Goal: Information Seeking & Learning: Learn about a topic

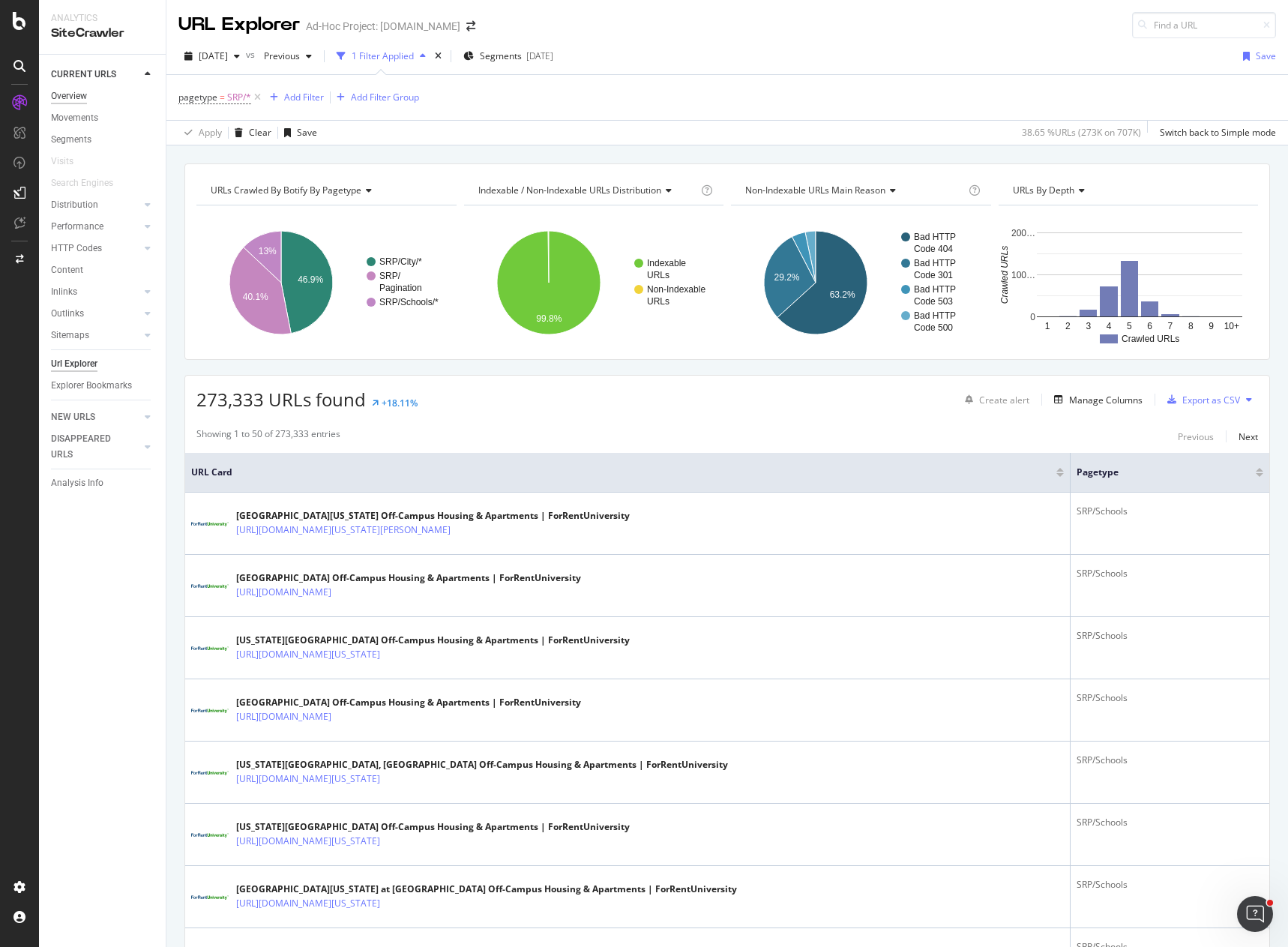
click at [63, 97] on div "Overview" at bounding box center [68, 97] width 36 height 16
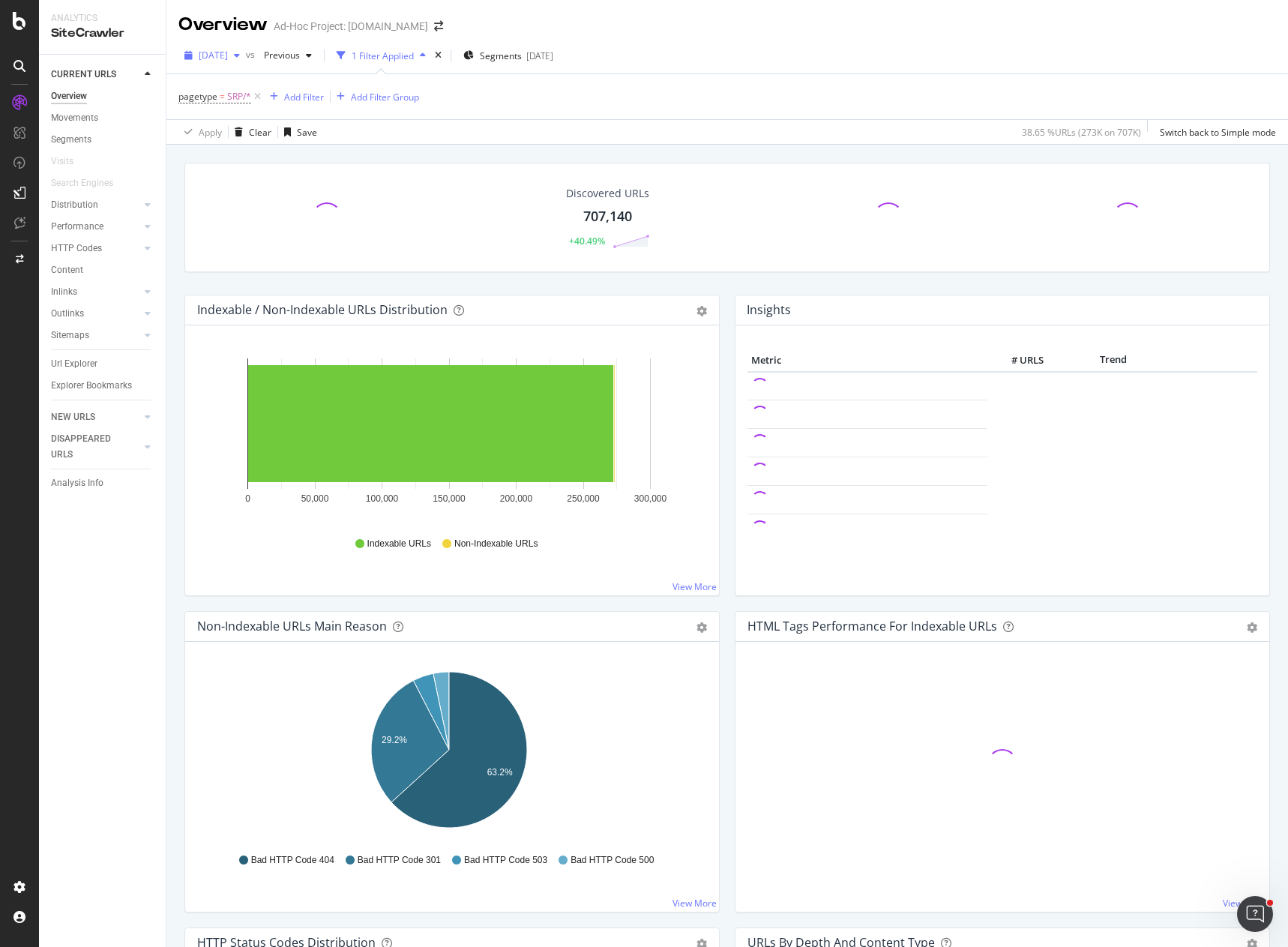
click at [228, 55] on span "[DATE]" at bounding box center [213, 55] width 29 height 12
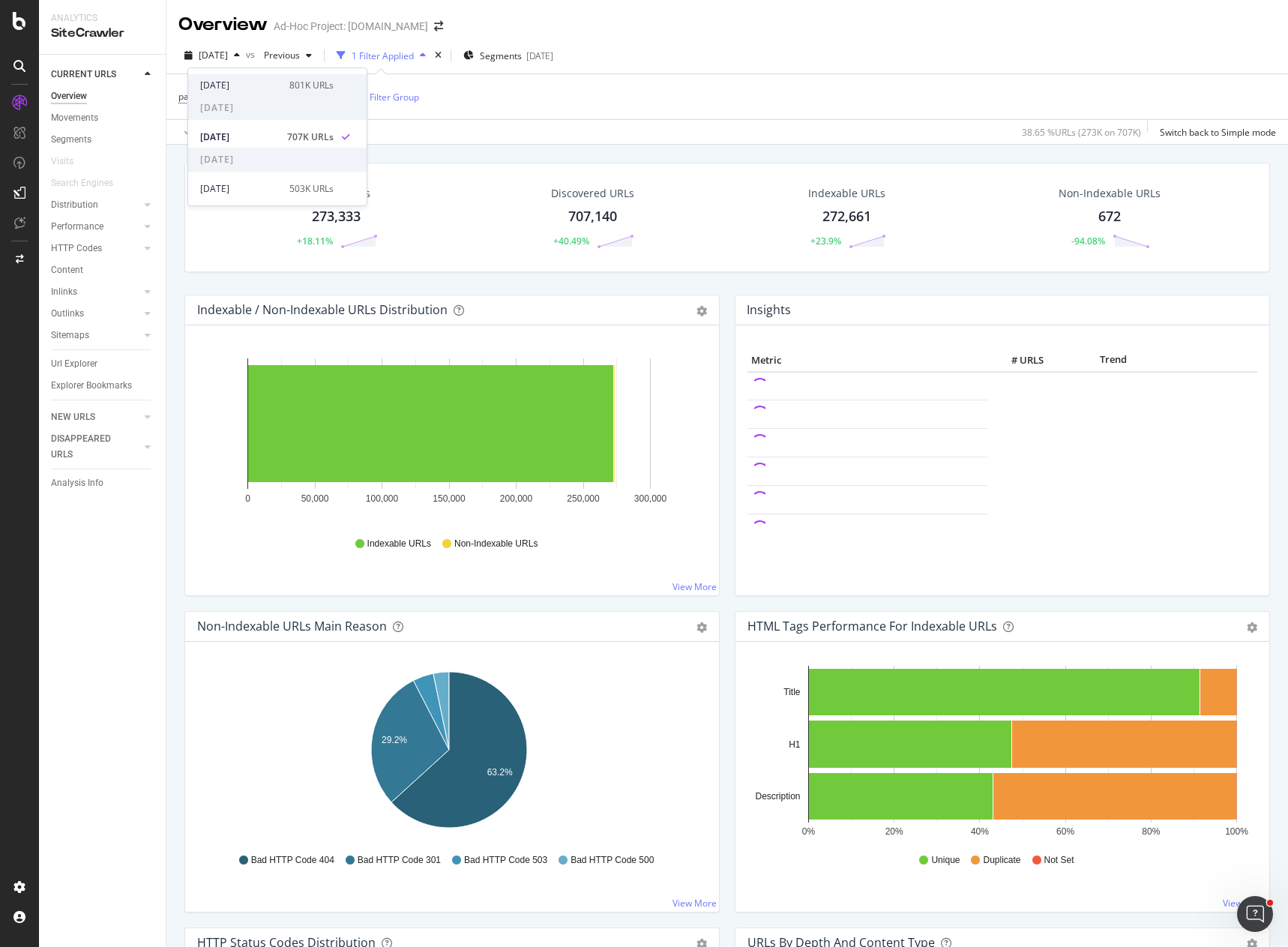
click at [300, 89] on div "801K URLs" at bounding box center [312, 85] width 44 height 13
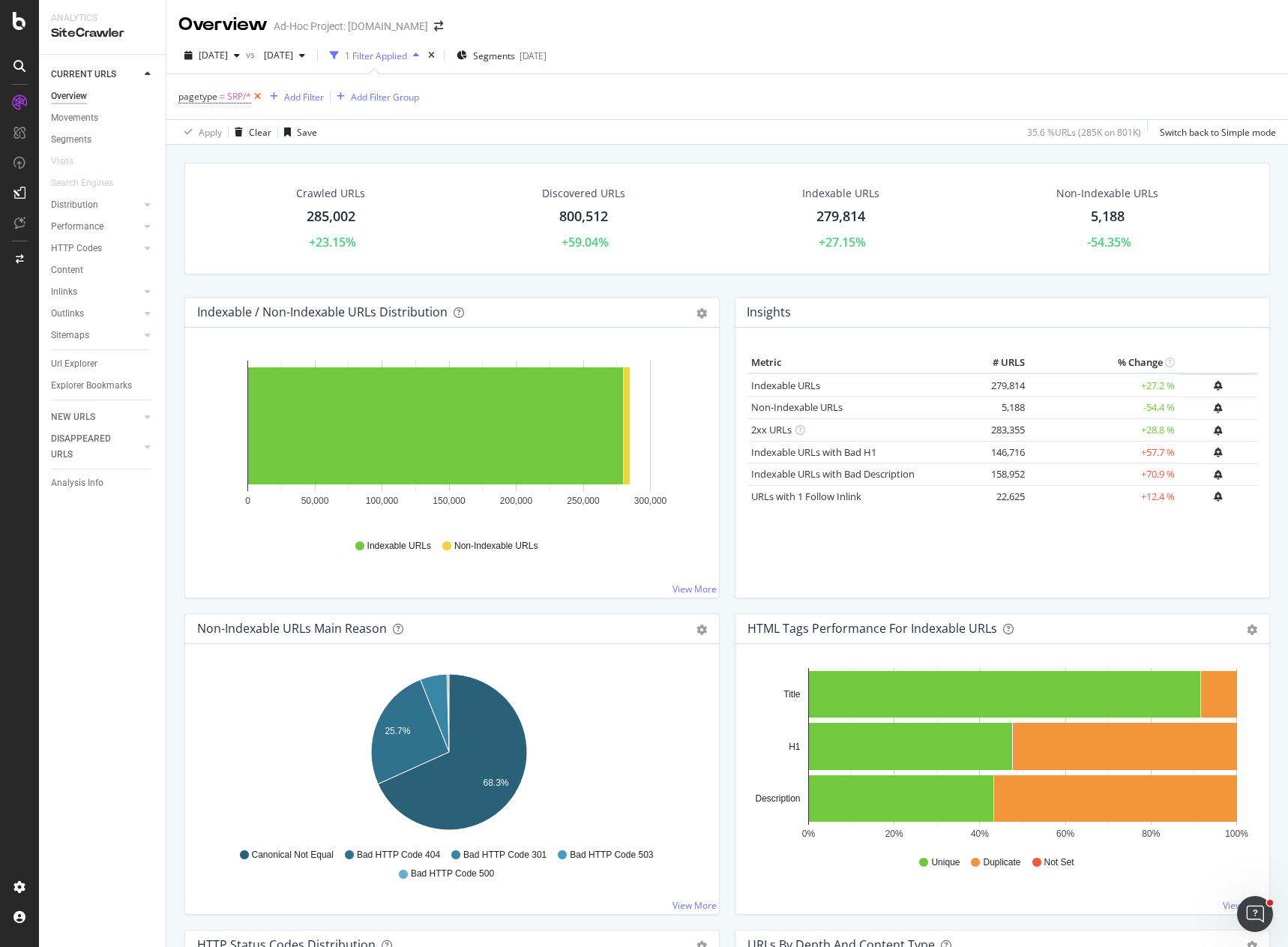
click at [258, 96] on icon at bounding box center [258, 96] width 12 height 15
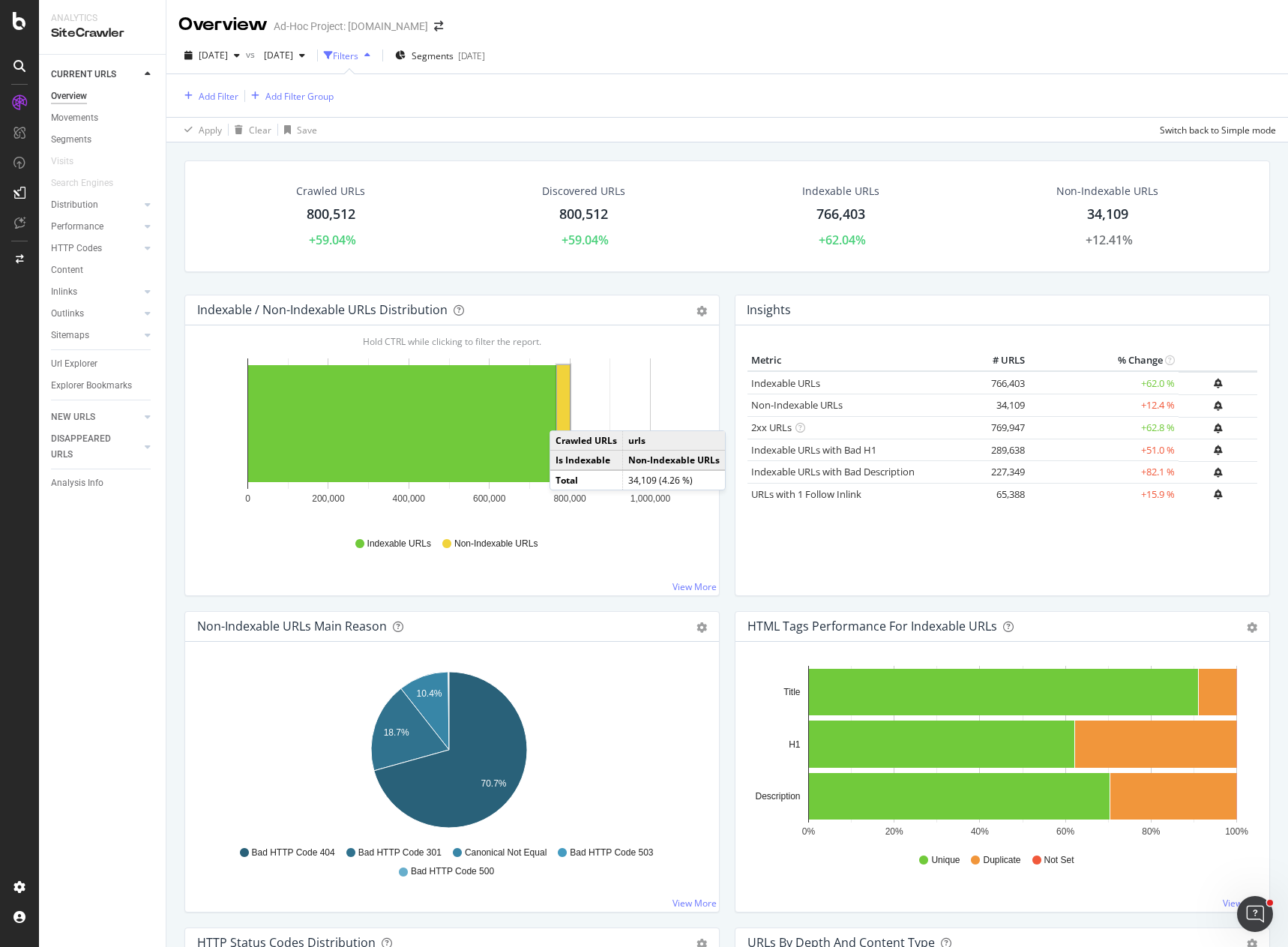
click at [564, 415] on rect "A chart." at bounding box center [564, 424] width 12 height 117
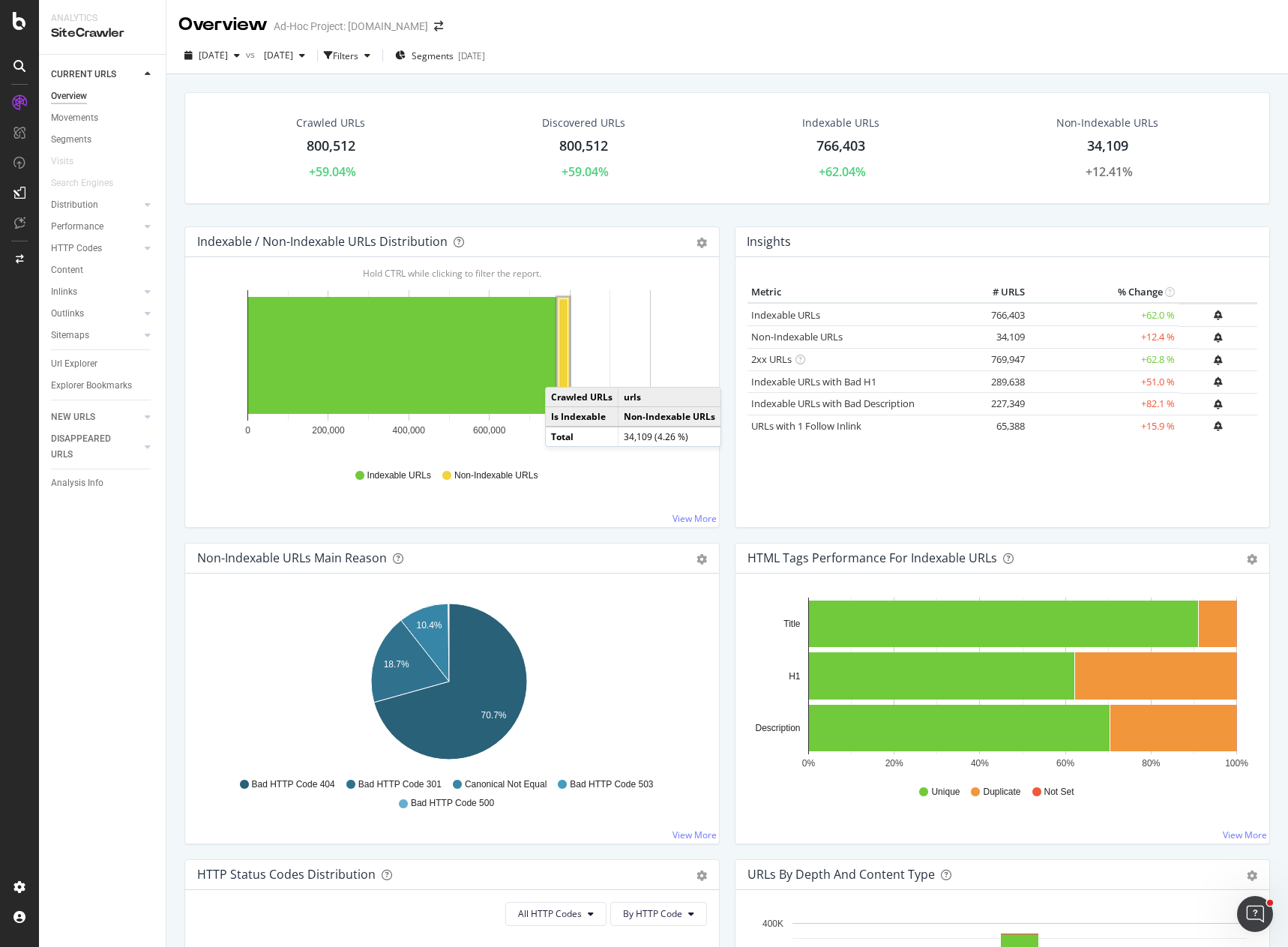
click at [560, 372] on rect "A chart." at bounding box center [564, 355] width 9 height 113
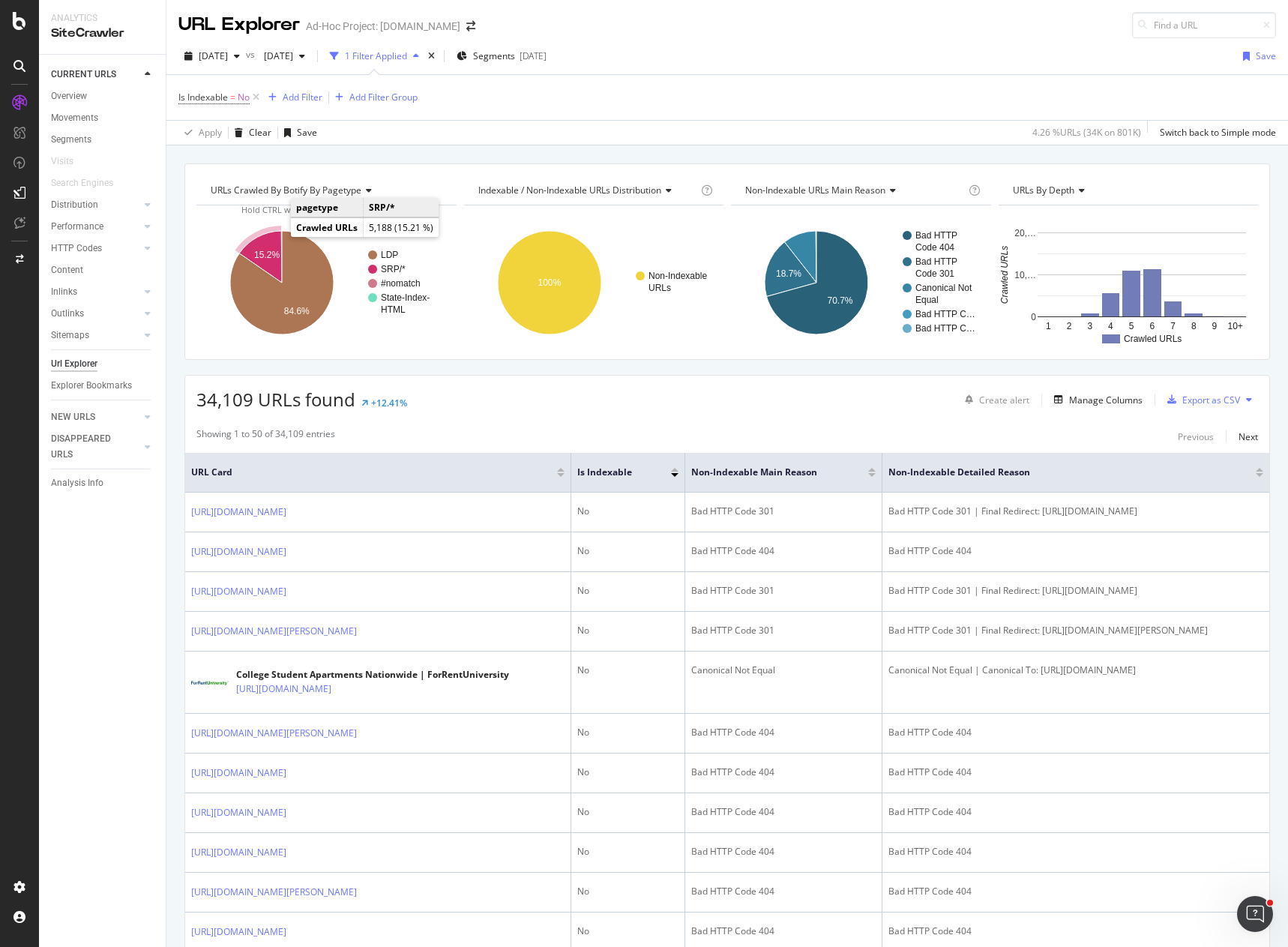
click at [265, 245] on icon "A chart." at bounding box center [260, 257] width 43 height 52
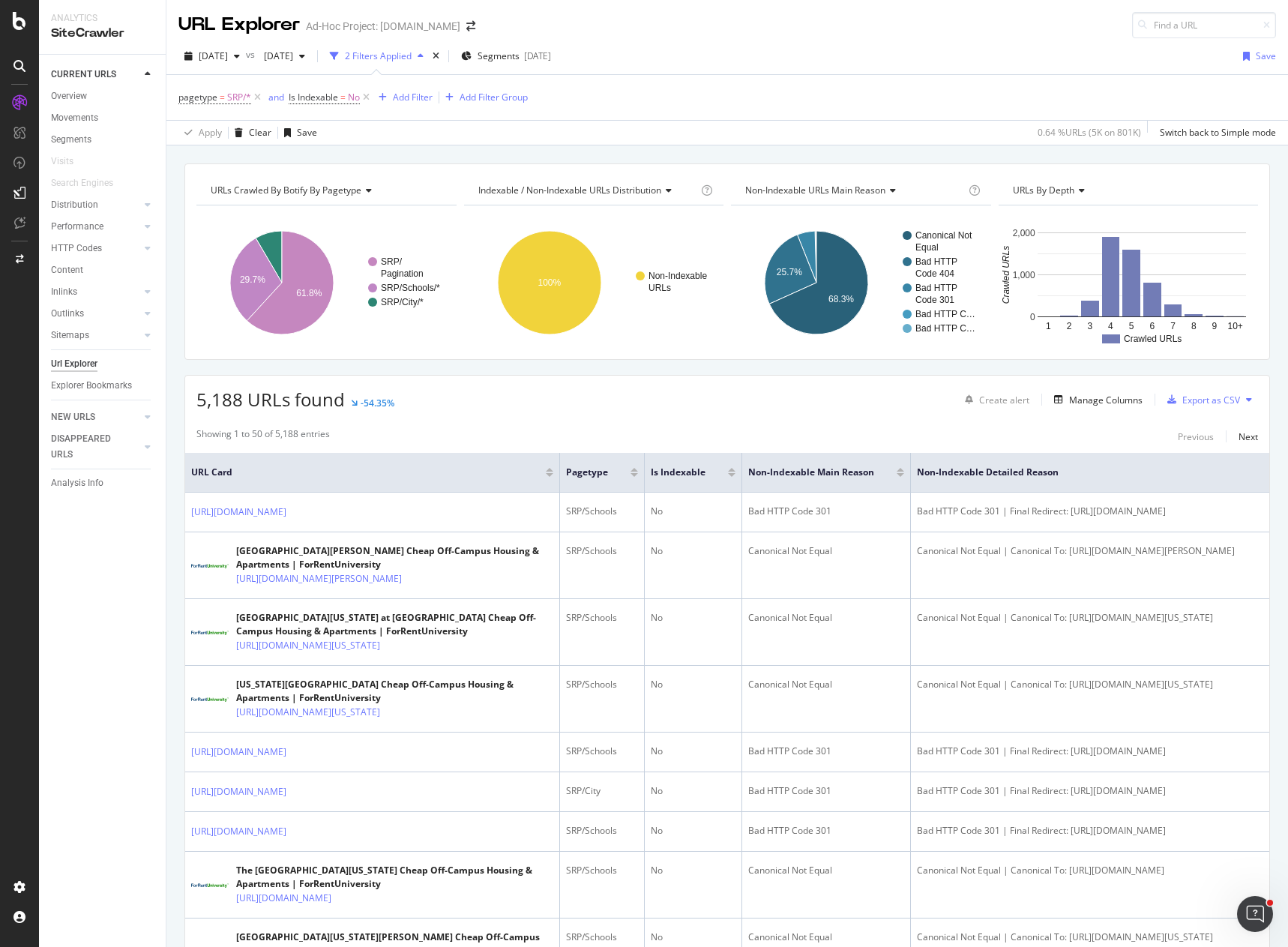
drag, startPoint x: 673, startPoint y: 97, endPoint x: 708, endPoint y: 83, distance: 37.7
click at [674, 97] on div "pagetype = SRP/* and Is Indexable = No Add Filter Add Filter Group" at bounding box center [727, 97] width 1098 height 45
click at [731, 27] on div "URL Explorer Ad-Hoc Project: ForRentUniversity.com" at bounding box center [727, 19] width 1122 height 38
click at [652, 132] on div "Apply Clear Save 0.64 % URLs ( 5K on 801K ) Switch back to Simple mode" at bounding box center [727, 132] width 1122 height 25
click at [476, 29] on icon "arrow-right-arrow-left" at bounding box center [471, 27] width 9 height 11
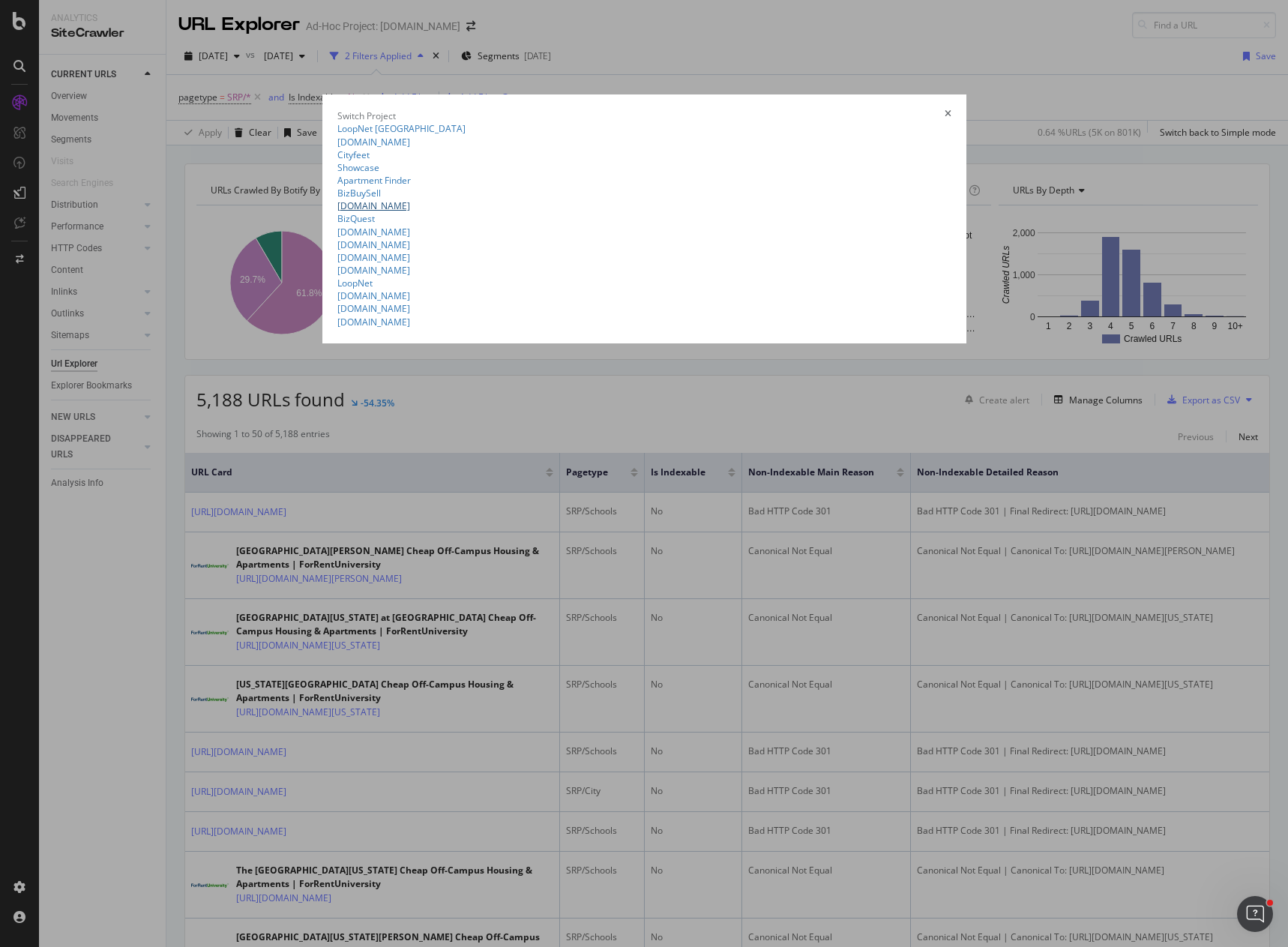
click at [338, 213] on link "ForRent.com" at bounding box center [374, 205] width 73 height 12
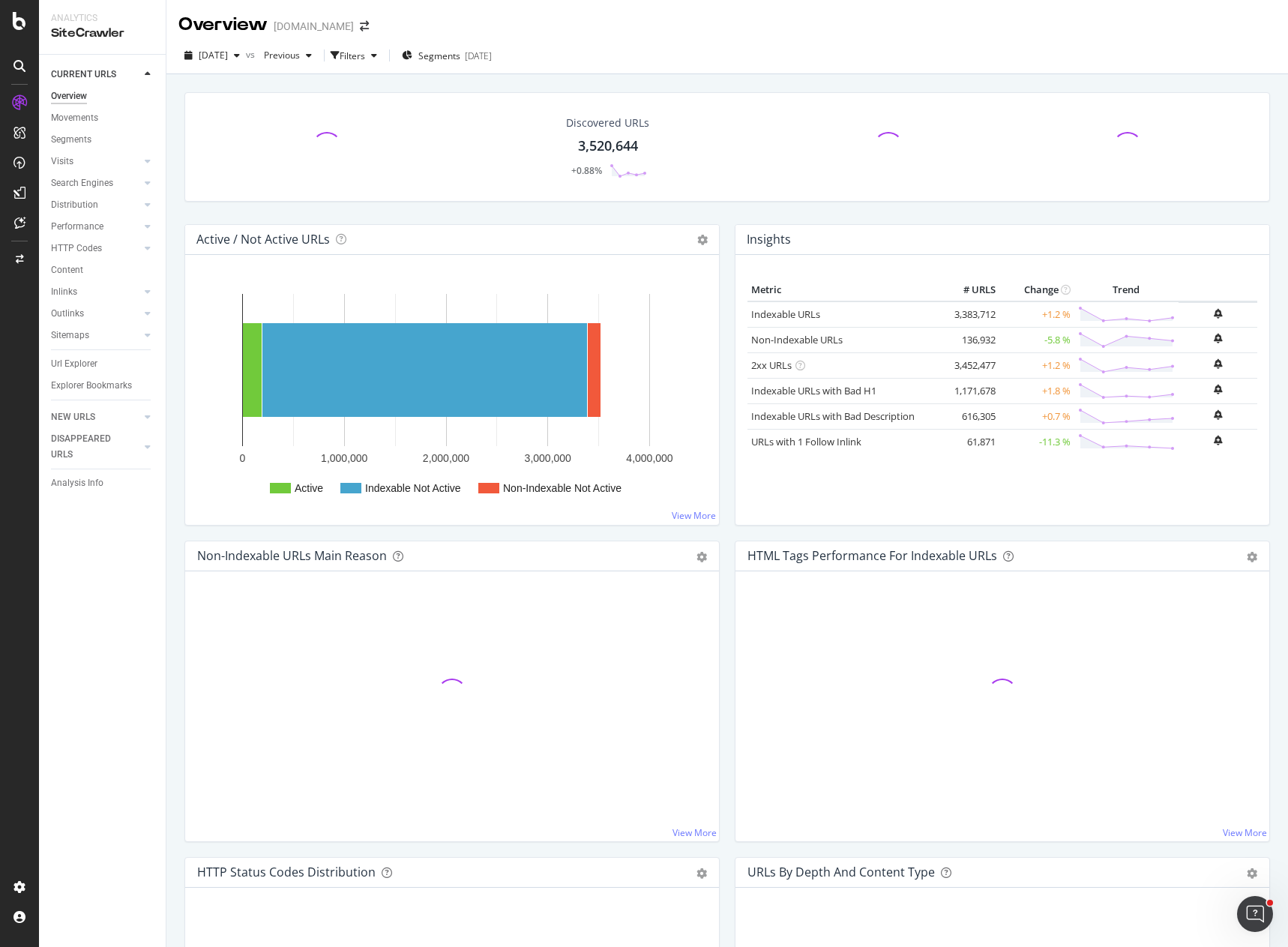
click at [770, 47] on div "2025 Sep. 27th vs Previous Filters Segments 2025-09-15" at bounding box center [727, 59] width 1122 height 30
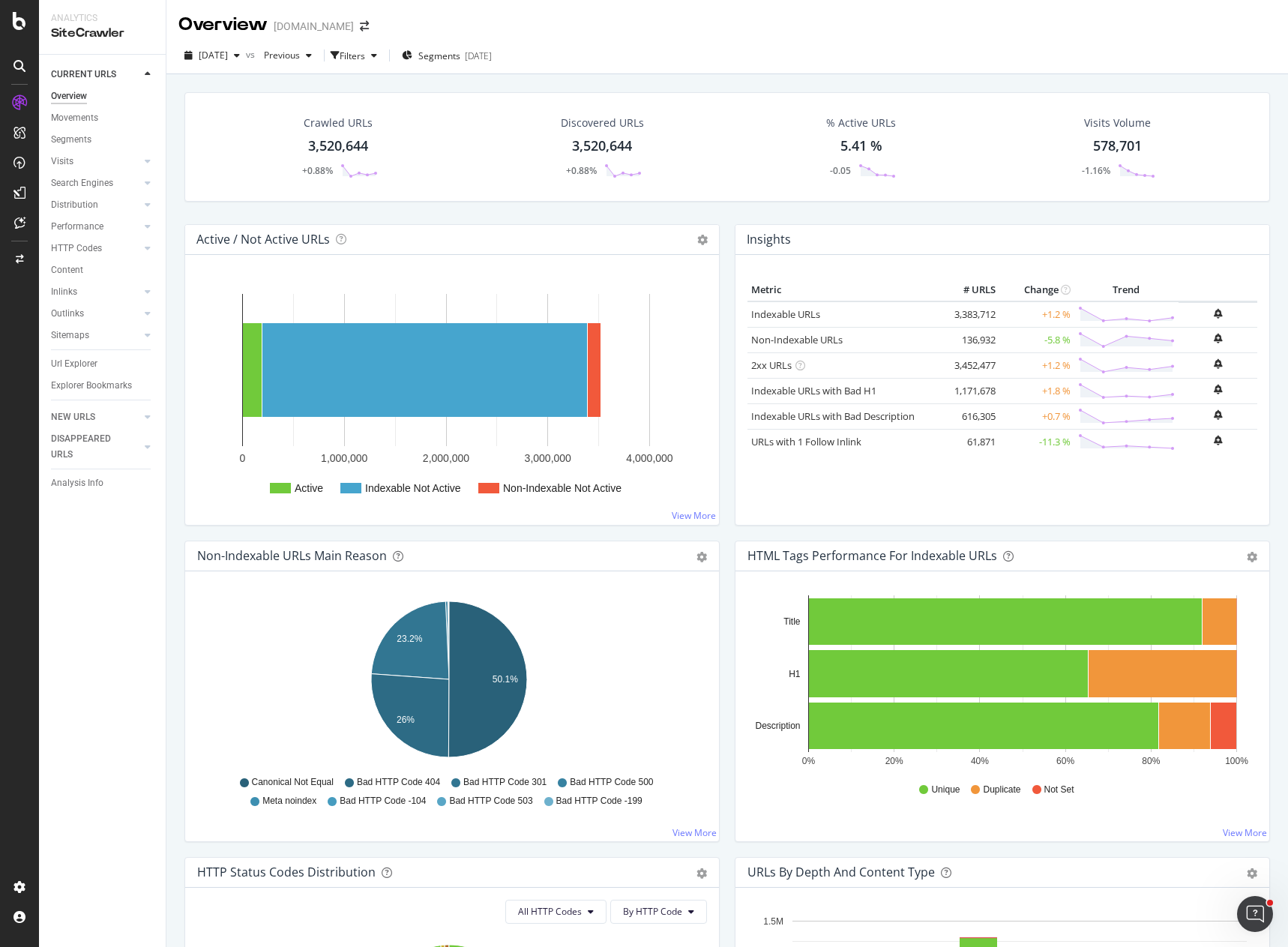
click at [764, 204] on div "Crawled URLs 3,520,644 +0.88% Discovered URLs 3,520,644 +0.88% % Active URLs 5.…" at bounding box center [727, 158] width 1100 height 132
click at [1117, 213] on div "Crawled URLs 3,520,644 +0.88% Discovered URLs 3,520,644 +0.88% % Active URLs 5.…" at bounding box center [727, 158] width 1100 height 132
click at [994, 213] on div "Crawled URLs 3,520,644 +0.88% Discovered URLs 3,520,644 +0.88% % Active URLs 5.…" at bounding box center [727, 158] width 1100 height 132
click at [228, 60] on span "2025 Sep. 27th" at bounding box center [213, 55] width 29 height 12
click at [263, 134] on div "2025 Sep. 20th" at bounding box center [240, 137] width 80 height 13
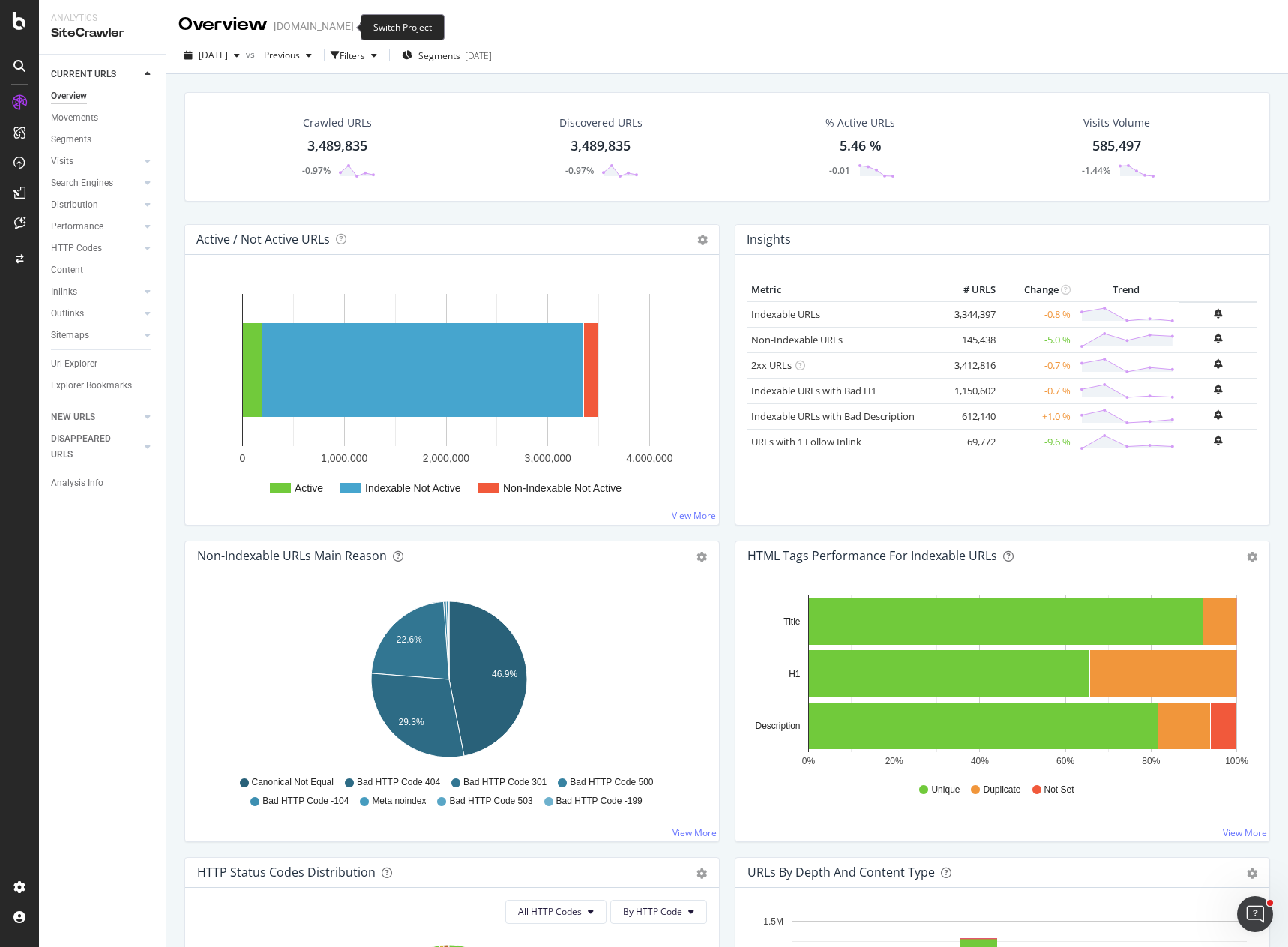
click at [354, 28] on span at bounding box center [364, 27] width 21 height 11
click at [360, 27] on icon "arrow-right-arrow-left" at bounding box center [364, 27] width 9 height 11
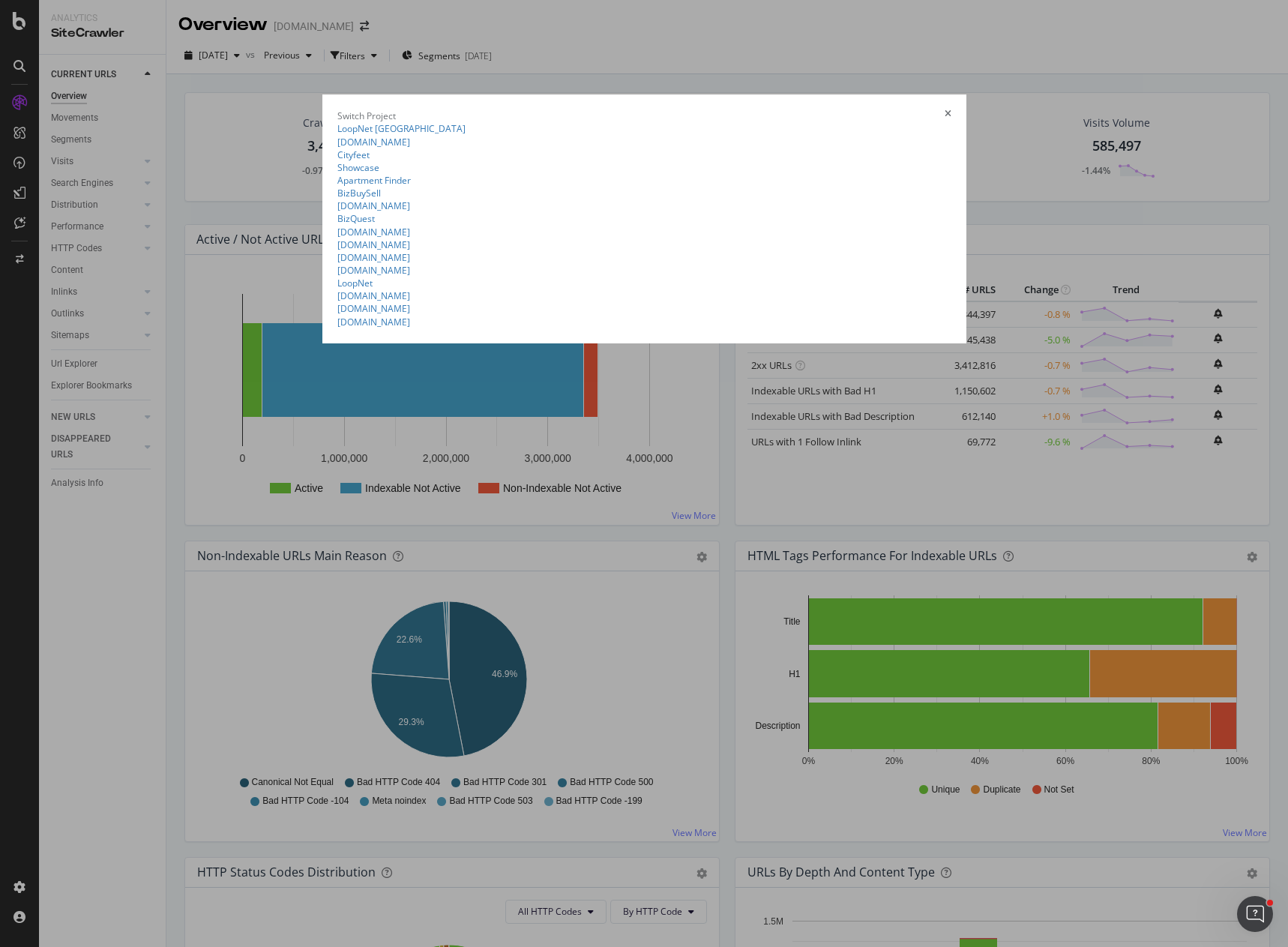
click at [338, 328] on div "LoopNet Canada LoopNet.co.uk Cityfeet Showcase Apartment Finder ApartmentFinder…" at bounding box center [644, 224] width 614 height 205
click at [338, 213] on summary "ForRent.com" at bounding box center [644, 205] width 614 height 12
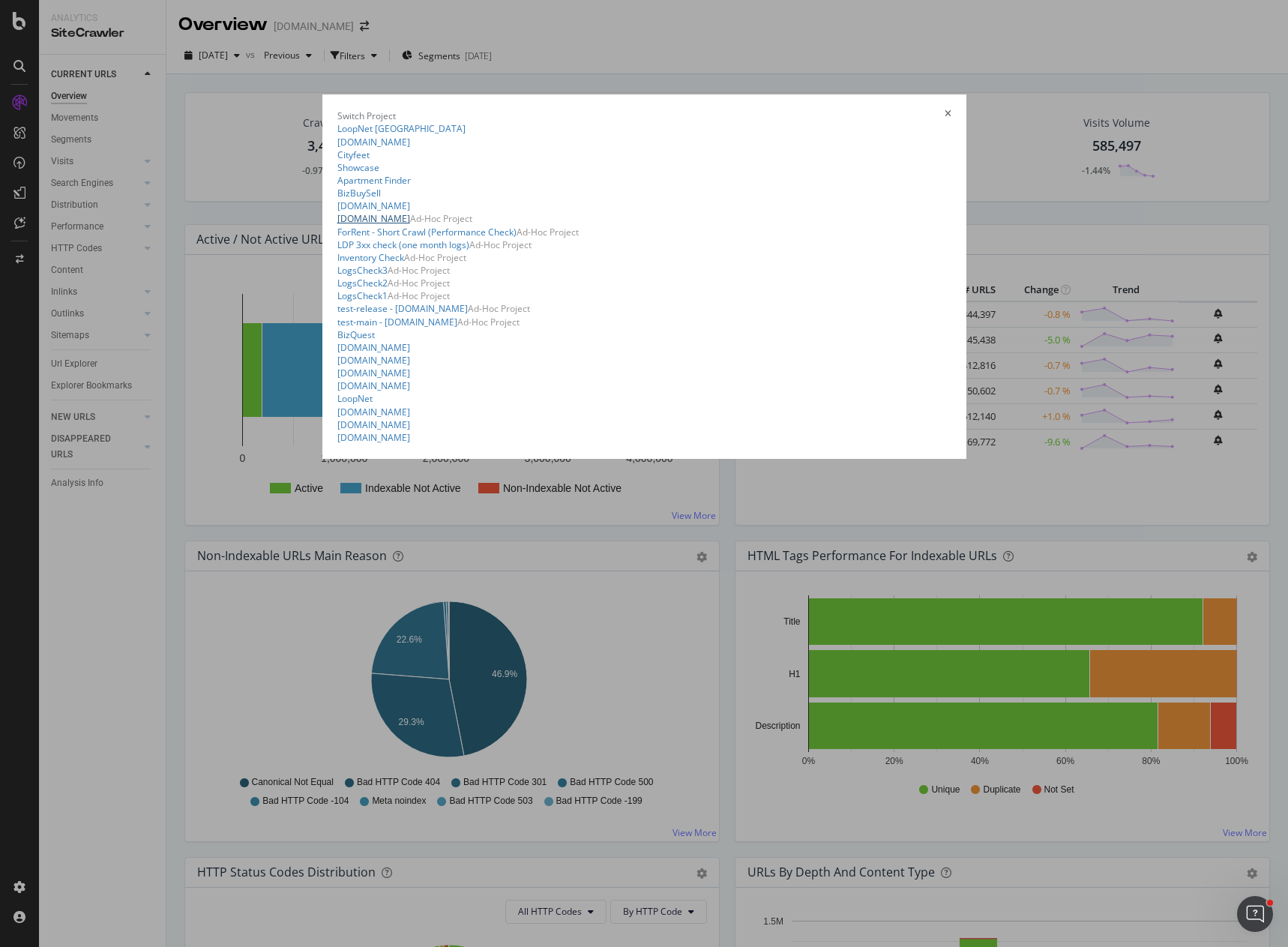
click at [338, 225] on link "ForRentUniversity.com" at bounding box center [374, 219] width 73 height 12
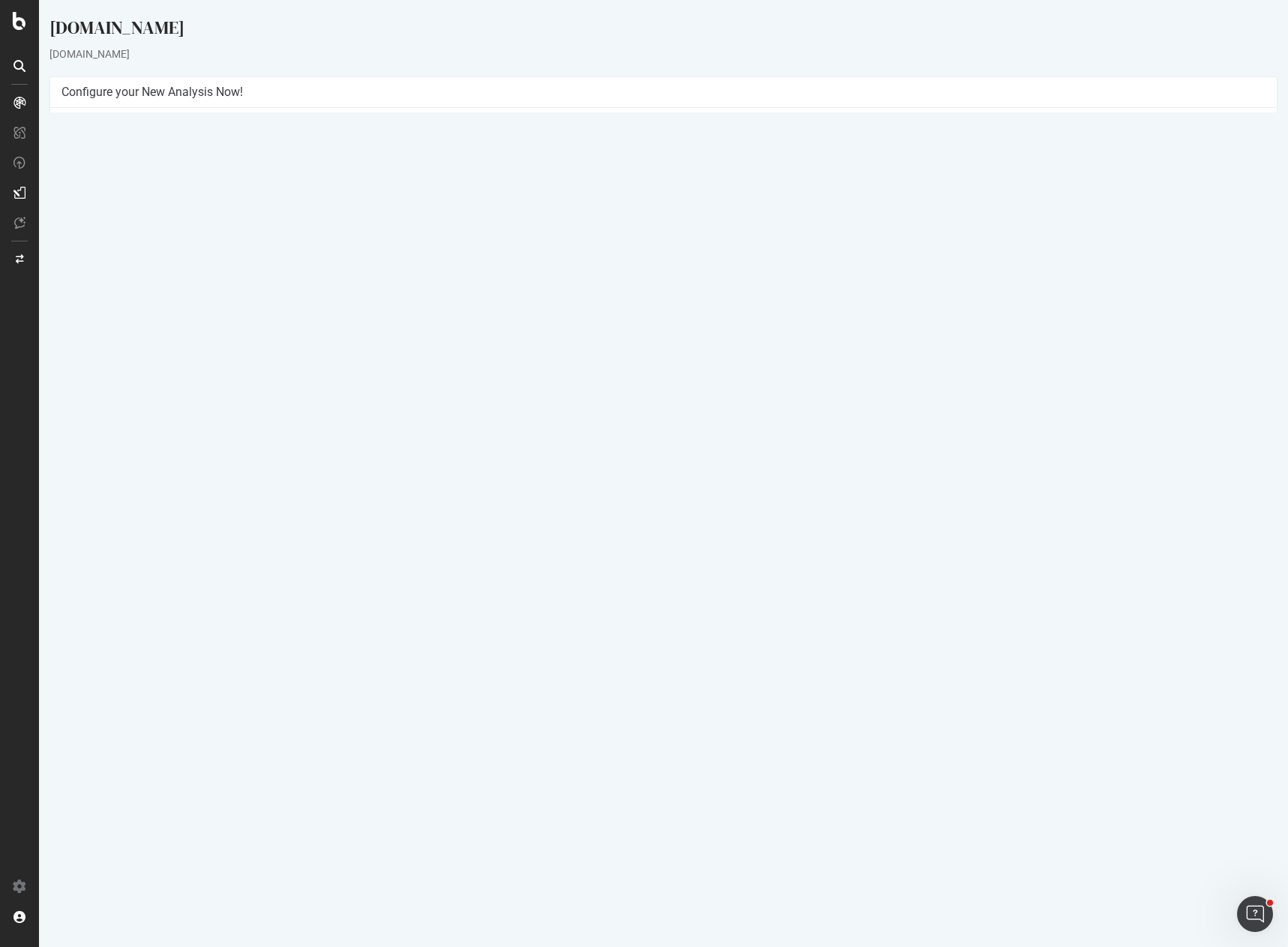
click at [131, 520] on link "2025 Aug. 22nd report" at bounding box center [101, 519] width 58 height 12
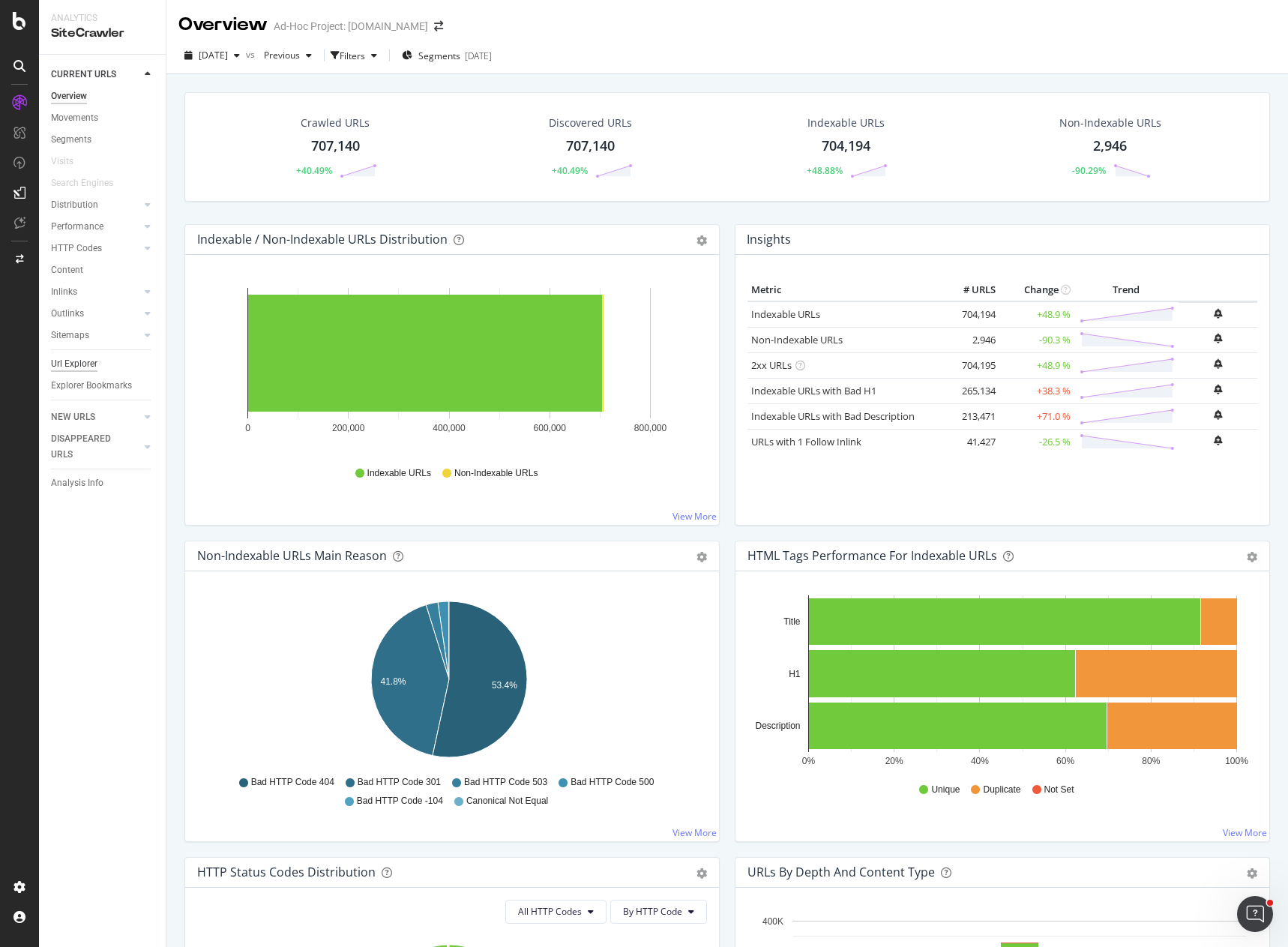
click at [75, 368] on div "Url Explorer" at bounding box center [74, 365] width 46 height 16
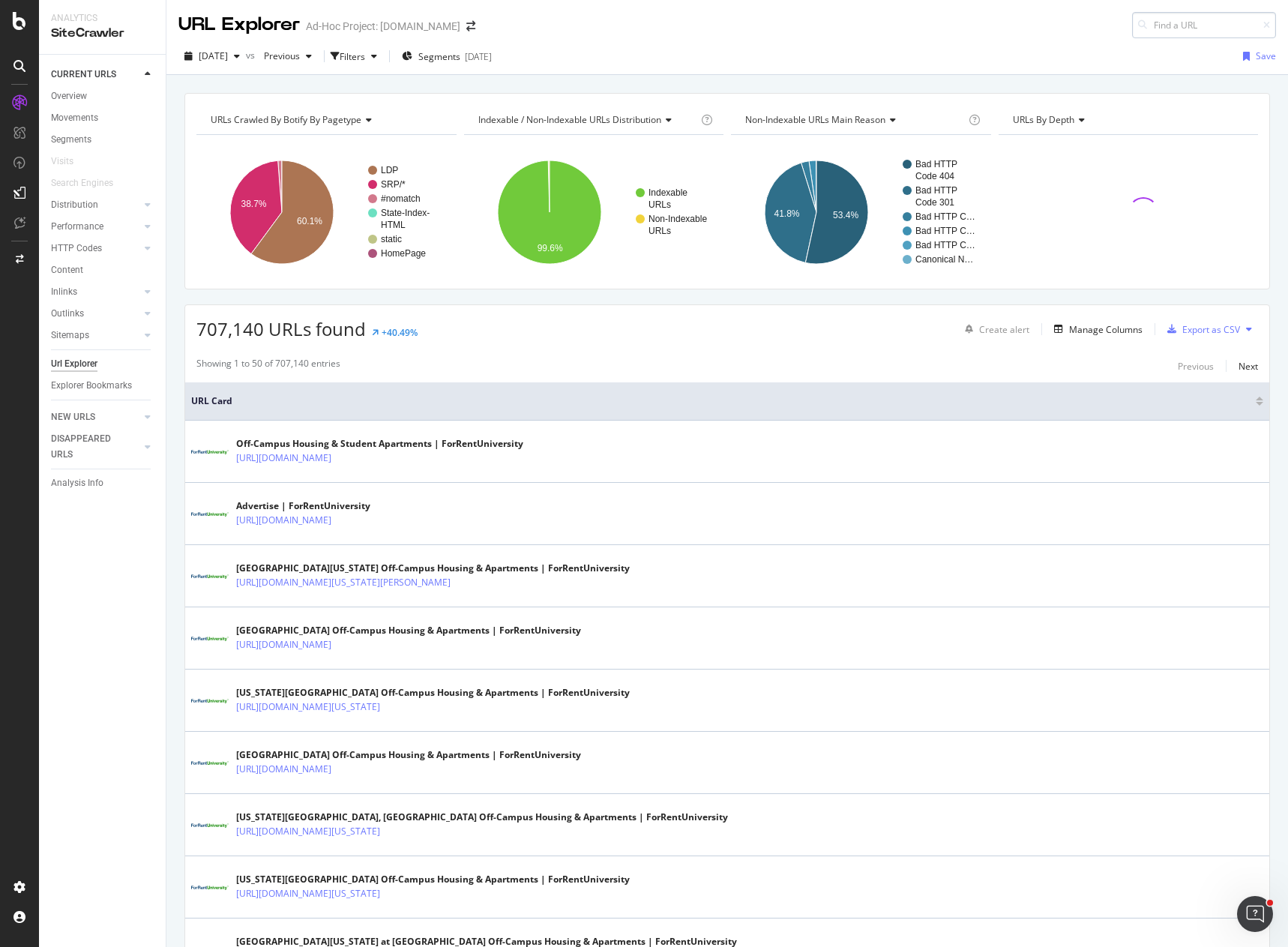
click at [1152, 20] on input at bounding box center [1204, 25] width 144 height 27
paste input "https://www.forrentuniversity.com/University-of-Kentucky"
type input "https://www.forrentuniversity.com/University-of-Kentucky"
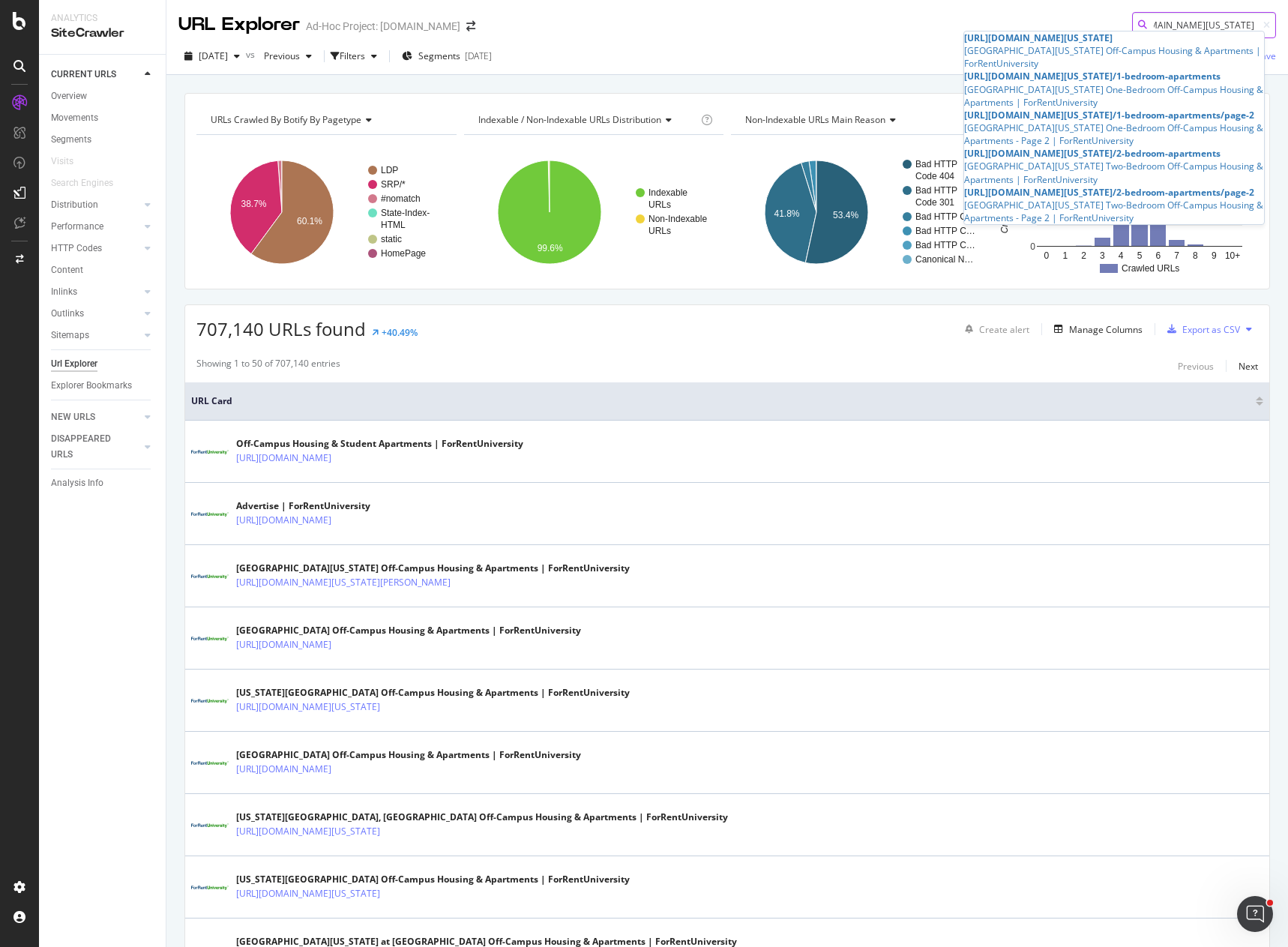
scroll to position [0, 0]
click at [1226, 21] on input "https://www.forrentuniversity.com/University-of-Kentucky" at bounding box center [1204, 25] width 144 height 27
click at [1263, 23] on icon at bounding box center [1267, 26] width 7 height 9
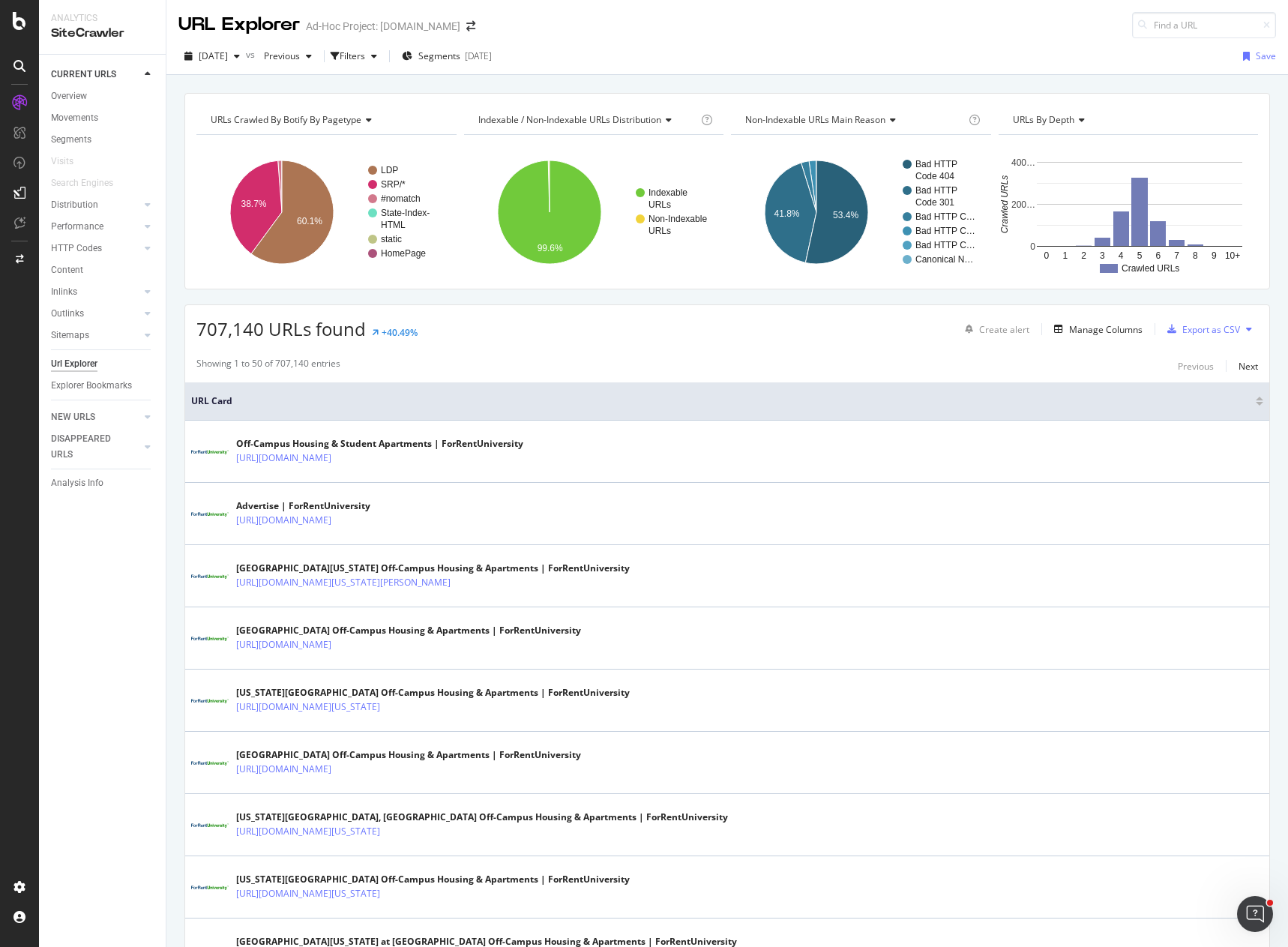
click at [884, 25] on div "URL Explorer Ad-Hoc Project: ForRentUniversity.com" at bounding box center [727, 19] width 1122 height 38
click at [972, 36] on div "URL Explorer Ad-Hoc Project: ForRentUniversity.com" at bounding box center [727, 19] width 1122 height 38
